Goal: Transaction & Acquisition: Obtain resource

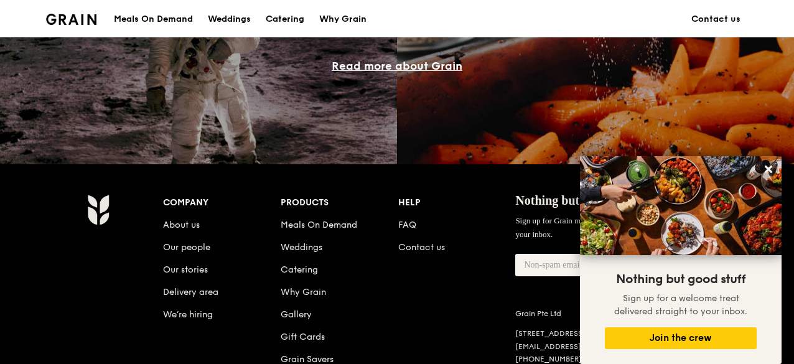
scroll to position [1182, 0]
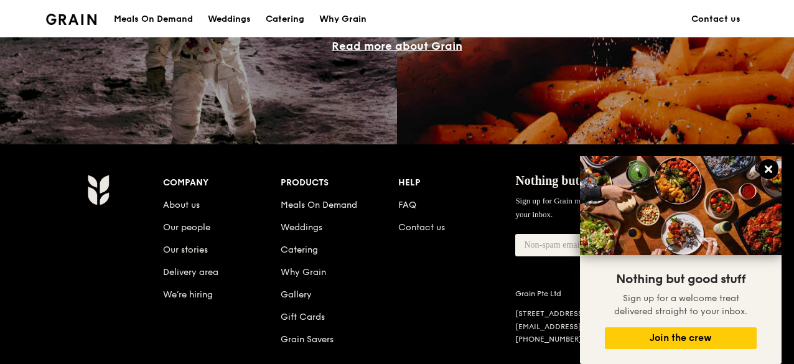
click at [771, 168] on icon at bounding box center [767, 169] width 11 height 11
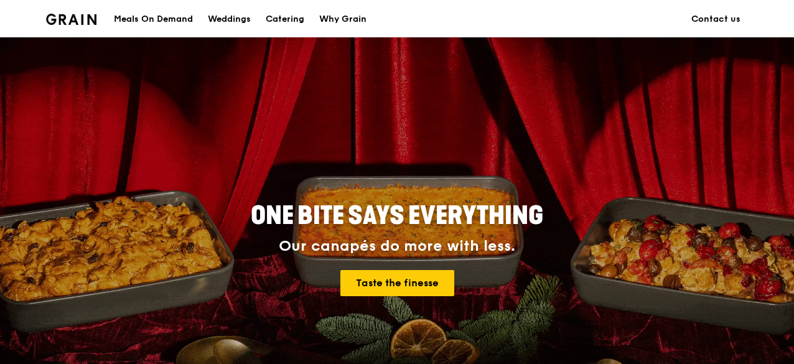
scroll to position [0, 0]
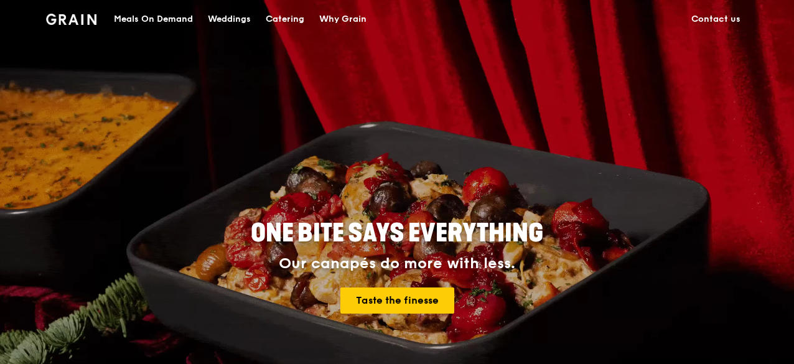
click at [282, 21] on div "Catering" at bounding box center [285, 19] width 39 height 37
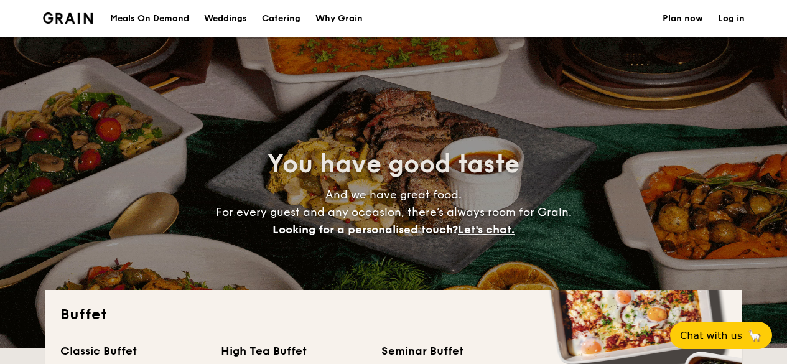
select select
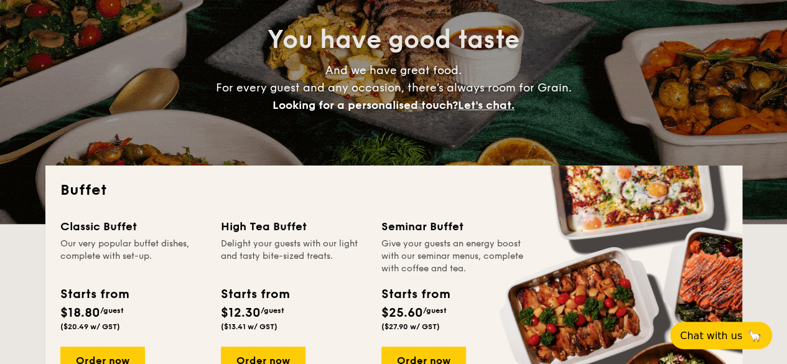
scroll to position [249, 0]
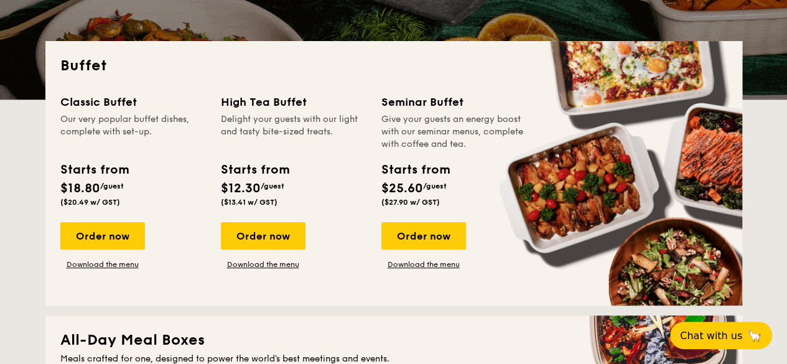
click at [314, 163] on div "Starts from $12.30 /guest ($13.41 w/ GST)" at bounding box center [293, 185] width 155 height 51
click at [101, 156] on div "Classic Buffet Our very popular buffet dishes, complete with set-up. Starts fro…" at bounding box center [133, 152] width 146 height 119
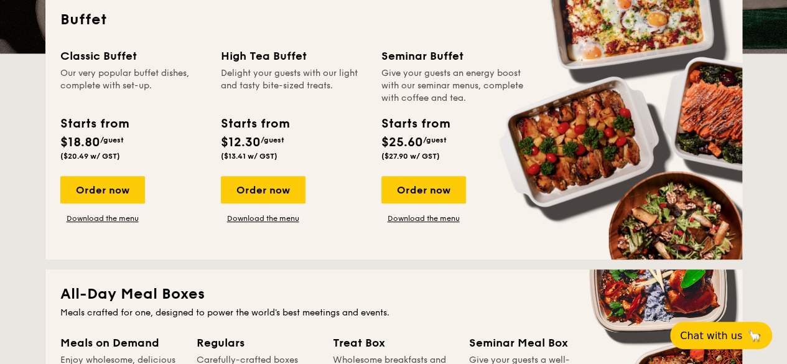
scroll to position [373, 0]
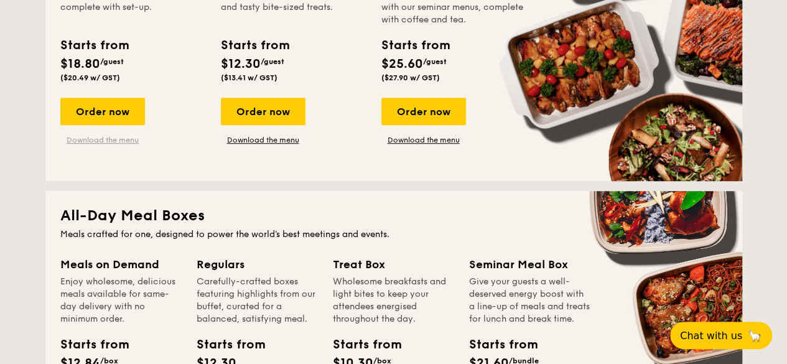
click at [119, 139] on link "Download the menu" at bounding box center [102, 140] width 85 height 10
